Goal: Complete application form: Complete application form

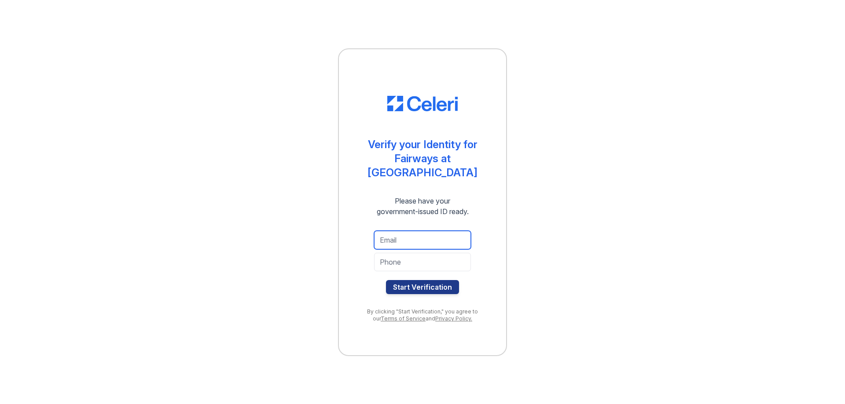
click at [420, 232] on input "email" at bounding box center [422, 240] width 97 height 18
click at [493, 199] on div "Verify your Identity for Fairways at [GEOGRAPHIC_DATA] Please have your governm…" at bounding box center [422, 202] width 169 height 308
click at [449, 234] on input "email" at bounding box center [422, 240] width 97 height 18
type input "[PERSON_NAME][EMAIL_ADDRESS][DOMAIN_NAME]"
click at [434, 253] on input "tel" at bounding box center [422, 262] width 97 height 18
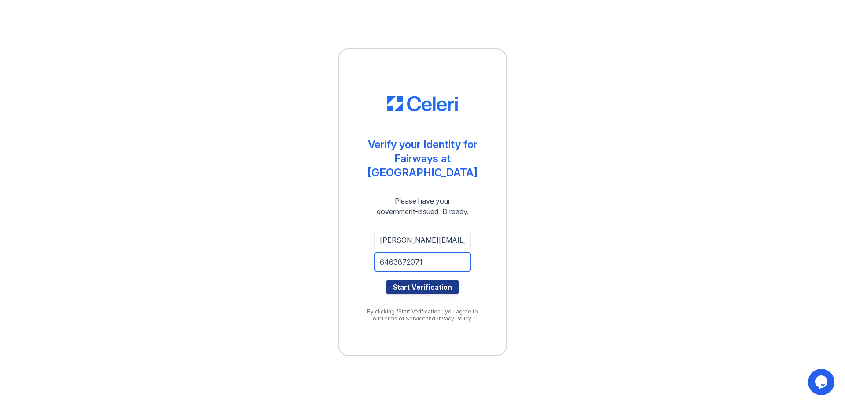
type input "6463872971"
click at [428, 289] on div "[PERSON_NAME][EMAIL_ADDRESS][DOMAIN_NAME] 6463872971 Start Verification" at bounding box center [422, 262] width 132 height 77
click at [431, 281] on button "Start Verification" at bounding box center [422, 287] width 73 height 14
